Goal: Transaction & Acquisition: Purchase product/service

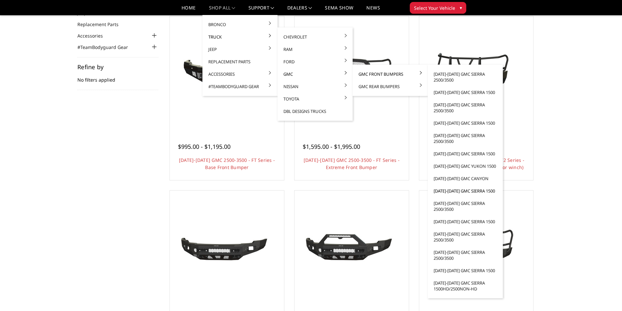
scroll to position [65, 0]
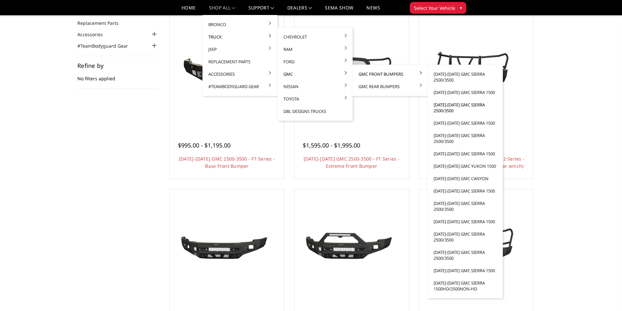
click at [446, 105] on link "[DATE]-[DATE] GMC Sierra 2500/3500" at bounding box center [466, 108] width 70 height 18
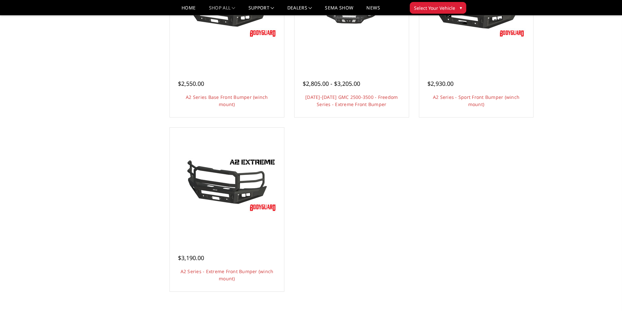
scroll to position [490, 0]
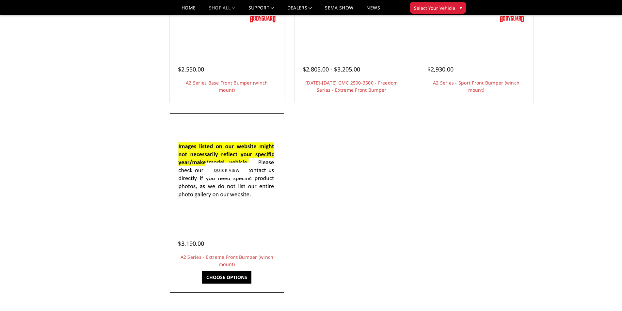
click at [242, 208] on div at bounding box center [227, 170] width 111 height 111
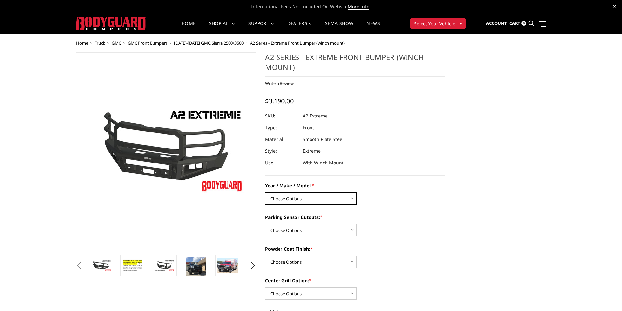
click at [320, 199] on select "Choose Options Chevrolet 20-23 2500 / 3500 Ford 17-22 F250 / F350 Ford 17-22 F4…" at bounding box center [310, 198] width 91 height 12
select select "1352"
click at [265, 192] on select "Choose Options Chevrolet 20-23 2500 / 3500 Ford 17-22 F250 / F350 Ford 17-22 F4…" at bounding box center [310, 198] width 91 height 12
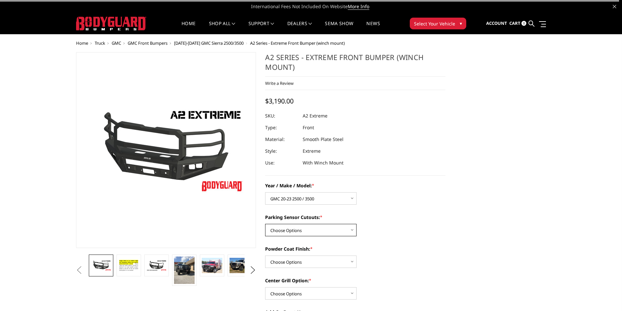
click at [313, 231] on select "Choose Options Yes - I have front parking sensors No - I do NOT have parking se…" at bounding box center [310, 230] width 91 height 12
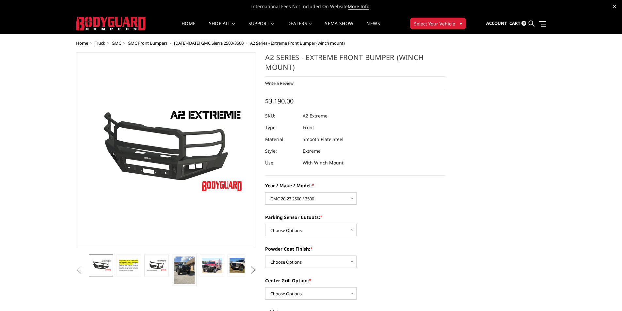
click at [400, 223] on div "Parking Sensor Cutouts: * Choose Options Yes - I have front parking sensors No …" at bounding box center [355, 225] width 180 height 23
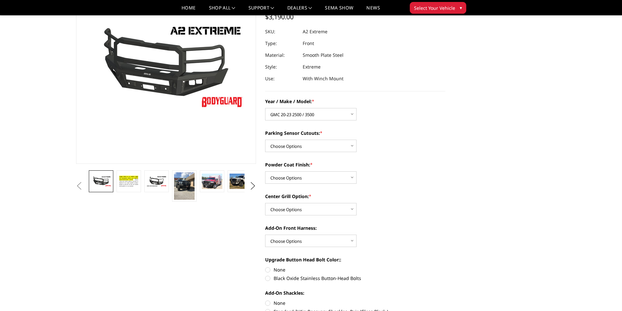
scroll to position [98, 0]
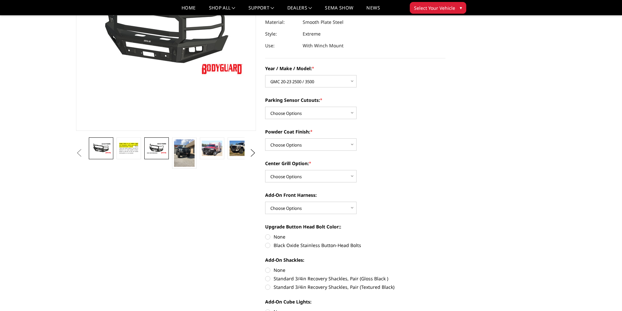
click at [161, 149] on img at bounding box center [156, 148] width 21 height 11
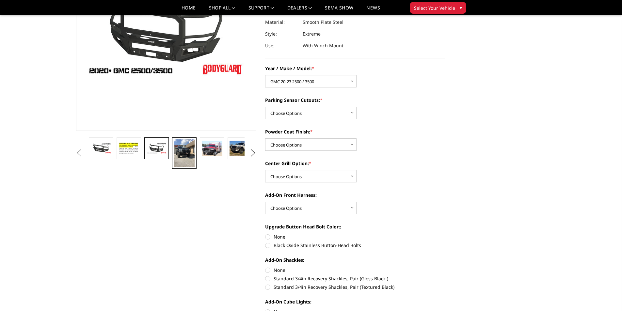
click at [175, 145] on img at bounding box center [184, 153] width 21 height 27
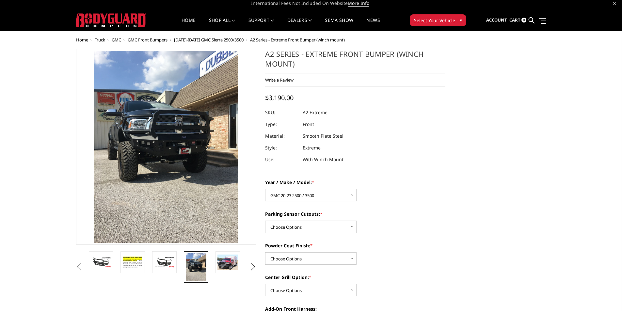
scroll to position [0, 0]
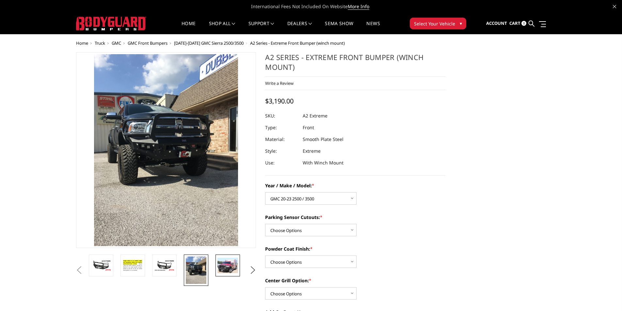
click at [227, 272] on img at bounding box center [228, 265] width 21 height 15
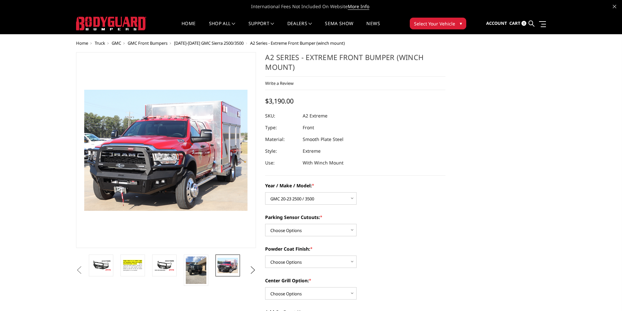
click at [251, 270] on button "Next" at bounding box center [253, 271] width 10 height 10
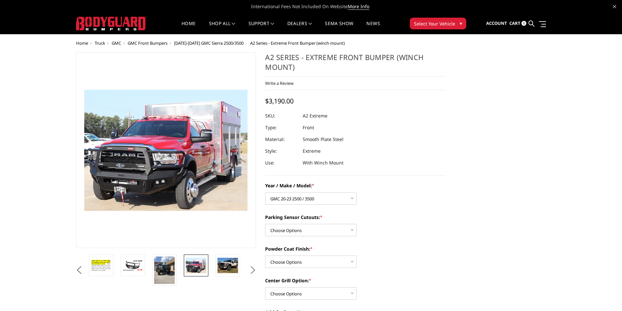
click at [251, 270] on button "Next" at bounding box center [253, 271] width 10 height 10
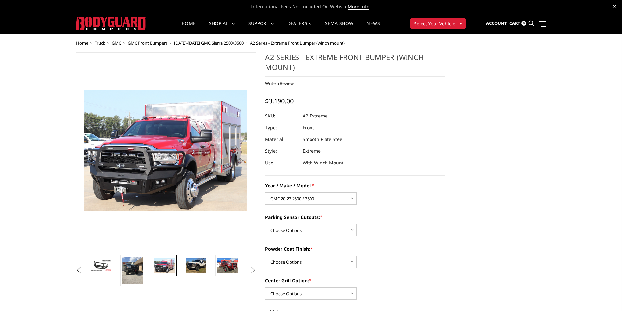
click at [207, 272] on link at bounding box center [196, 266] width 25 height 22
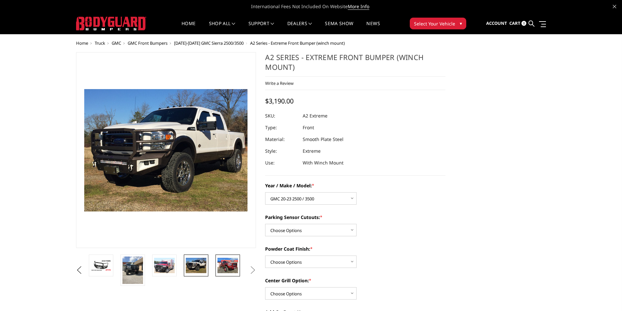
click at [223, 267] on img at bounding box center [228, 265] width 21 height 15
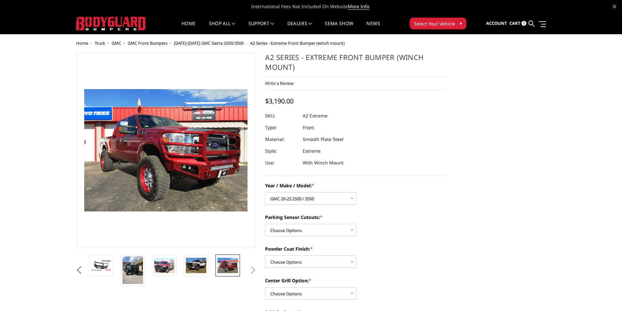
click at [253, 268] on button "Next" at bounding box center [253, 271] width 10 height 10
click at [194, 274] on link at bounding box center [196, 266] width 25 height 22
